Goal: Information Seeking & Learning: Learn about a topic

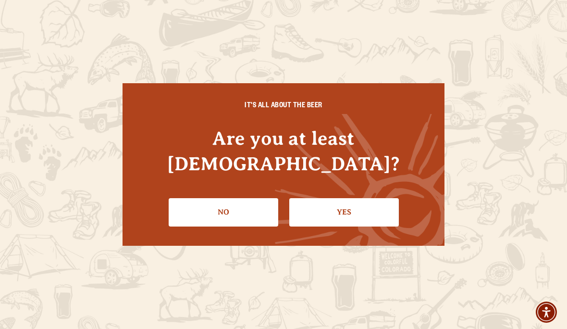
click at [358, 198] on link "Yes" at bounding box center [344, 212] width 110 height 28
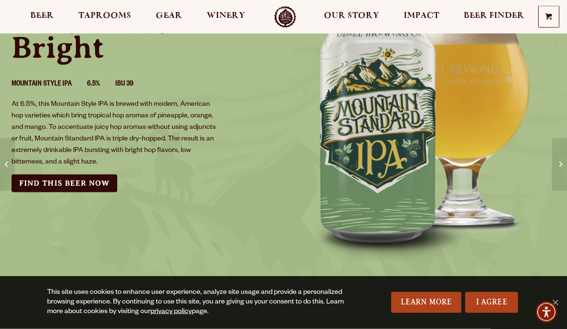
scroll to position [117, 0]
click at [43, 10] on link "Beer" at bounding box center [42, 17] width 36 height 22
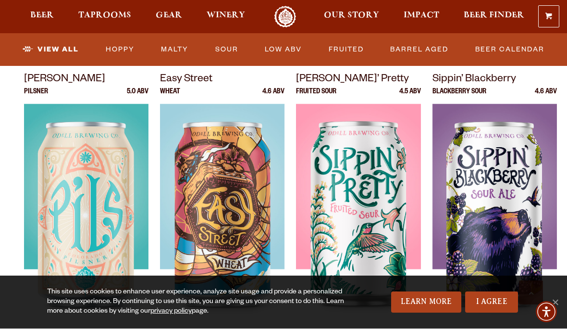
scroll to position [696, 0]
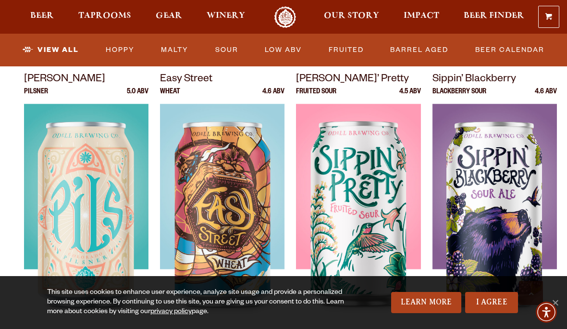
click at [384, 215] on div at bounding box center [358, 224] width 124 height 240
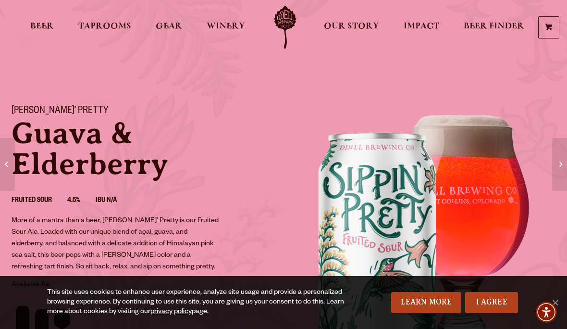
click at [42, 25] on span "Beer" at bounding box center [42, 27] width 24 height 8
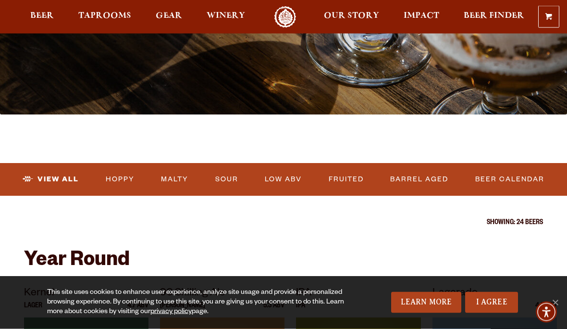
scroll to position [198, 0]
click at [497, 313] on link "I Agree" at bounding box center [491, 302] width 53 height 21
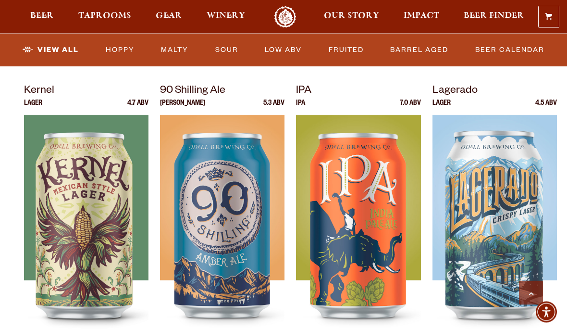
scroll to position [400, 0]
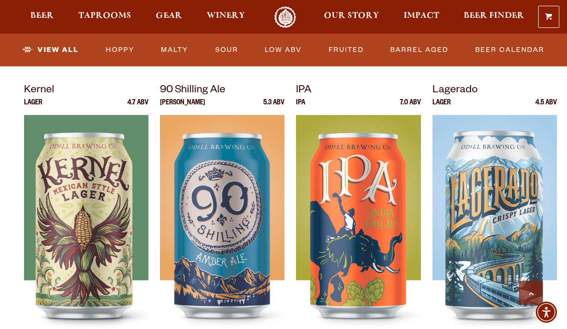
click at [218, 258] on img at bounding box center [222, 235] width 124 height 240
